Goal: Find specific page/section: Find specific page/section

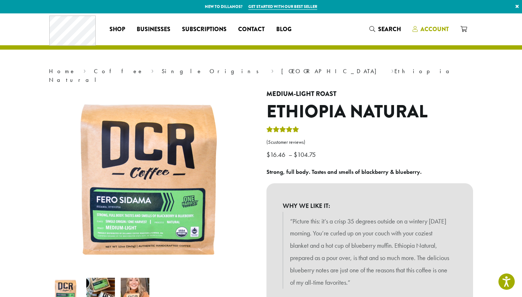
click at [430, 29] on span "Account" at bounding box center [434, 29] width 28 height 8
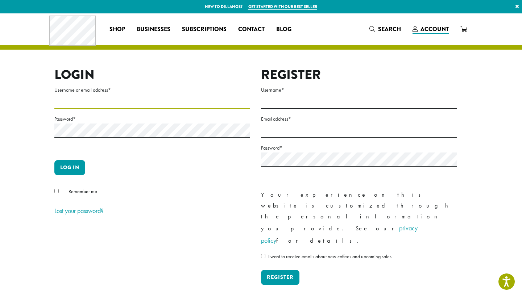
type input "**********"
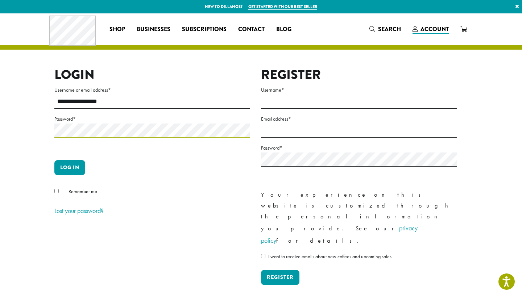
click at [70, 167] on button "Log in" at bounding box center [69, 167] width 31 height 15
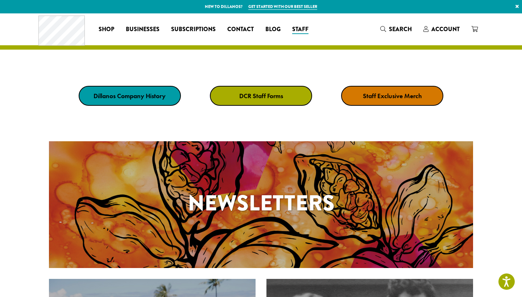
click at [255, 93] on strong "DCR Staff Forms" at bounding box center [261, 96] width 44 height 8
click at [260, 96] on strong "DCR Staff Forms" at bounding box center [261, 96] width 44 height 8
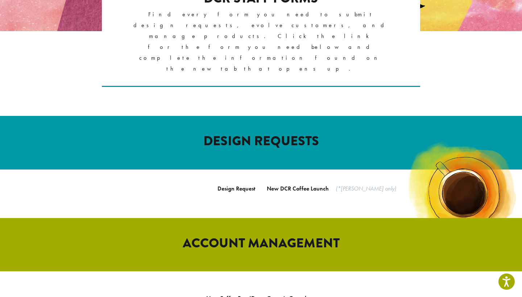
scroll to position [183, 0]
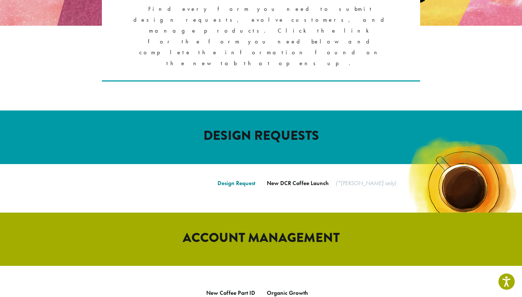
click at [232, 179] on link "Design Request" at bounding box center [236, 183] width 38 height 8
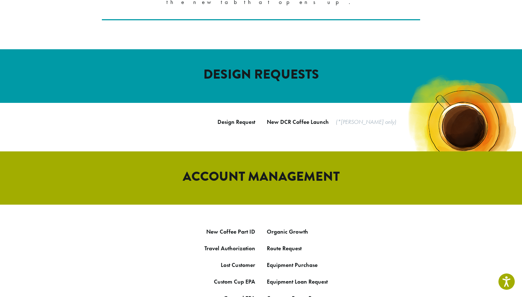
scroll to position [251, 0]
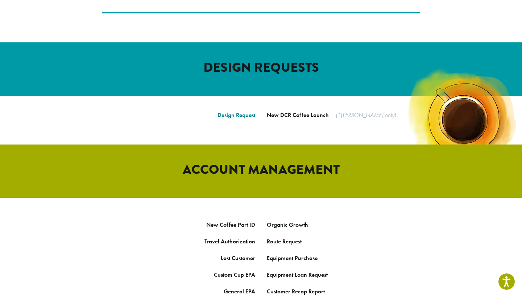
click at [236, 111] on link "Design Request" at bounding box center [236, 115] width 38 height 8
